Goal: Task Accomplishment & Management: Complete application form

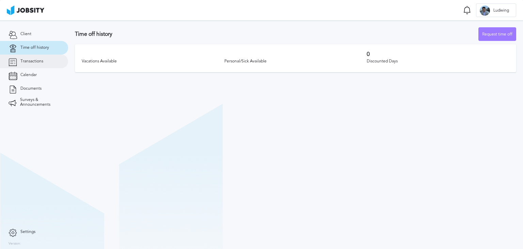
click at [53, 56] on link "Transactions" at bounding box center [34, 61] width 68 height 14
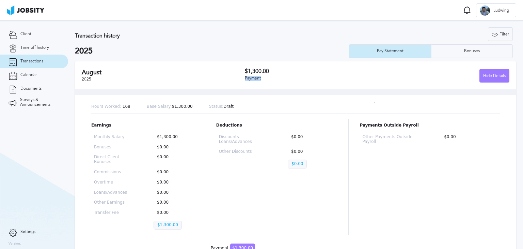
drag, startPoint x: 266, startPoint y: 71, endPoint x: 272, endPoint y: 96, distance: 25.3
click at [268, 86] on div "[DATE] $1,300.00 Payment Hide Details" at bounding box center [295, 75] width 441 height 28
click at [47, 50] on link "Time off history" at bounding box center [34, 48] width 68 height 14
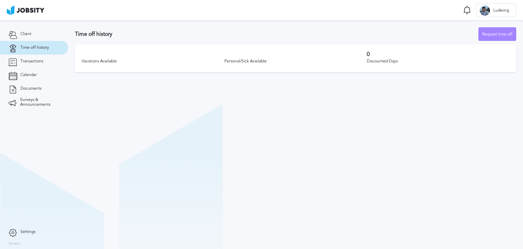
click at [492, 38] on div "Request time off" at bounding box center [497, 35] width 37 height 14
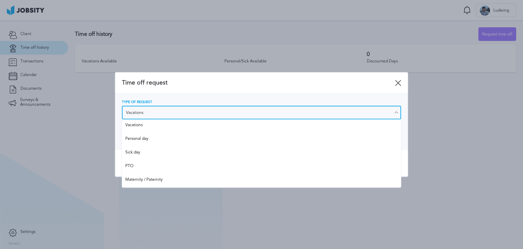
click at [219, 111] on input "Vacations" at bounding box center [261, 113] width 279 height 14
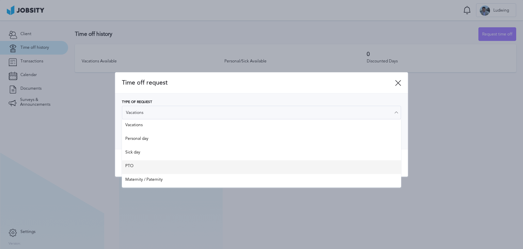
type input "PTO"
click at [175, 169] on div "Time off request Type of Request PTO Vacations Personal day Sick day PTO Matern…" at bounding box center [261, 124] width 293 height 104
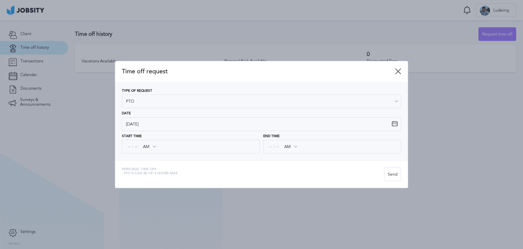
click at [189, 145] on div ": AM AM PM" at bounding box center [191, 147] width 138 height 14
click at [156, 144] on icon at bounding box center [154, 146] width 6 height 6
click at [154, 149] on icon at bounding box center [154, 146] width 6 height 6
click at [132, 147] on span ":" at bounding box center [132, 146] width 1 height 5
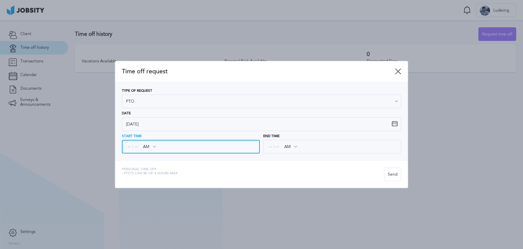
click at [137, 146] on input at bounding box center [136, 146] width 6 height 12
click at [397, 72] on div "Time off request" at bounding box center [261, 71] width 293 height 21
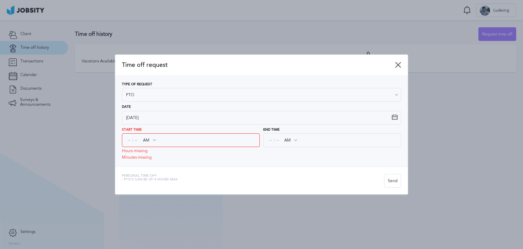
click at [397, 64] on icon at bounding box center [398, 65] width 6 height 6
